Goal: Transaction & Acquisition: Purchase product/service

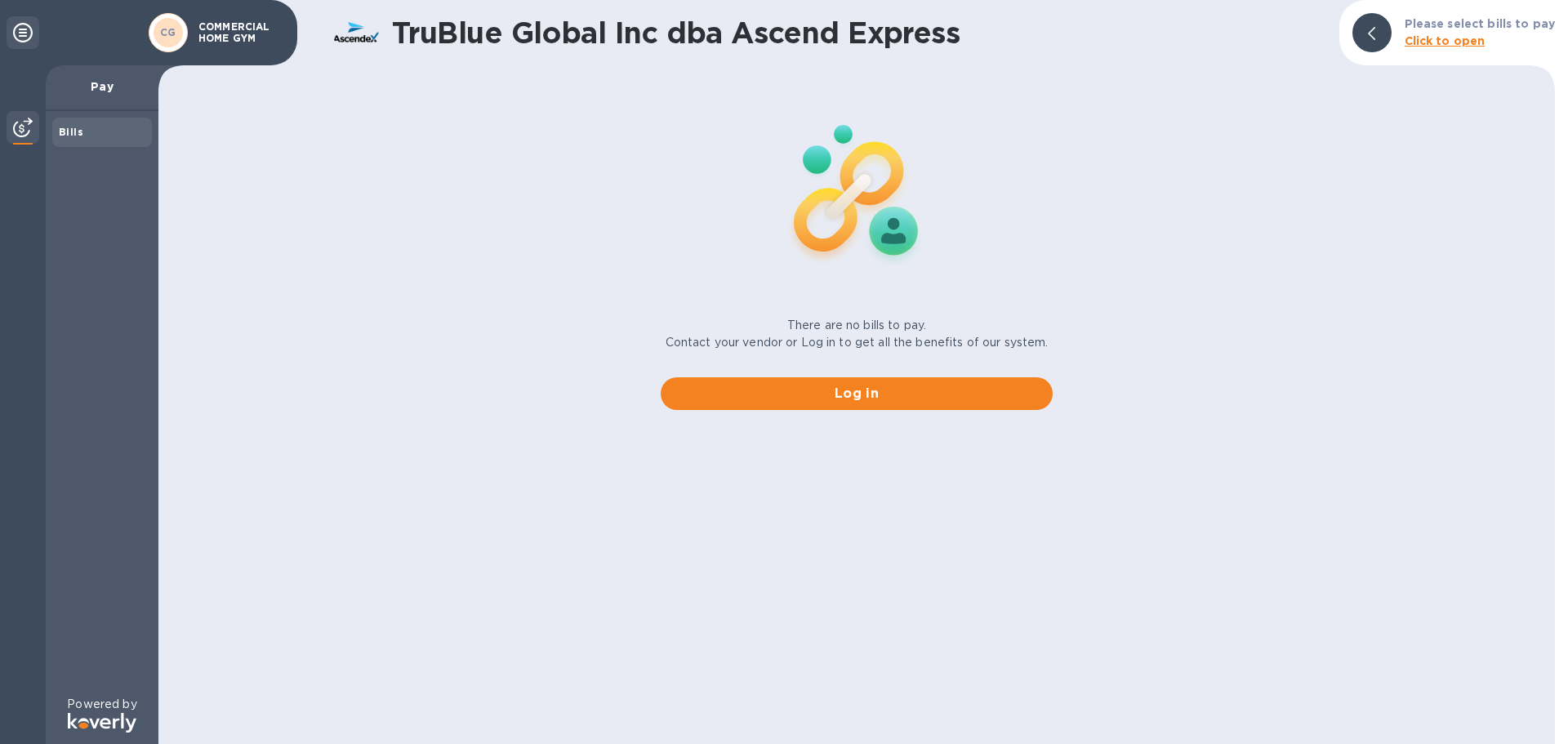
click at [95, 80] on p "Pay" at bounding box center [101, 87] width 87 height 16
